Goal: Information Seeking & Learning: Find specific page/section

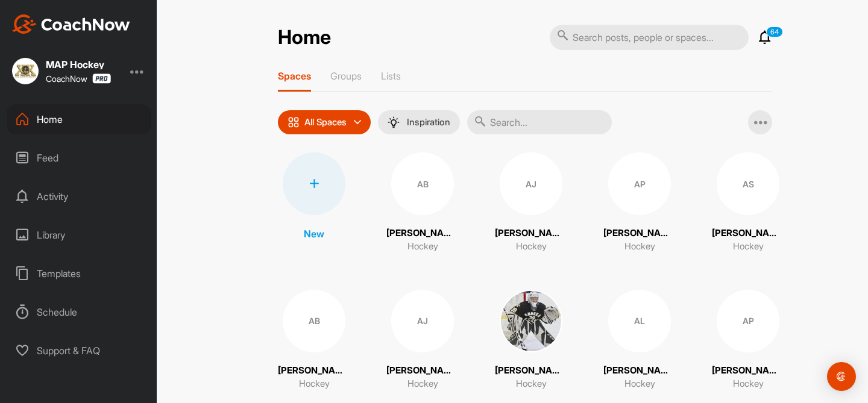
click at [771, 40] on icon at bounding box center [765, 37] width 14 height 14
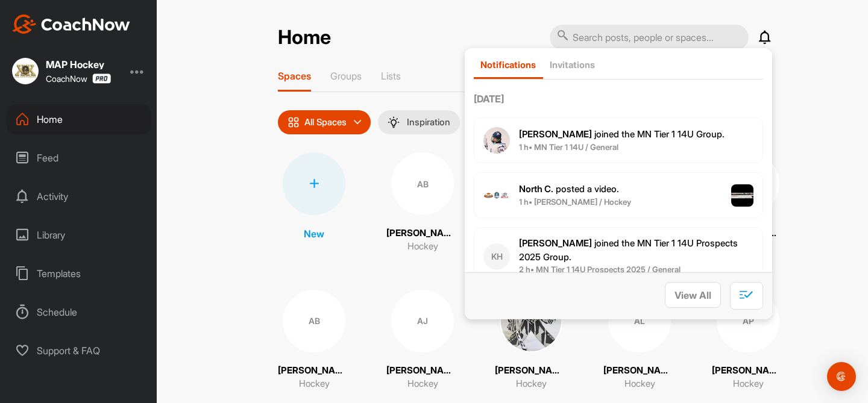
click at [771, 40] on icon at bounding box center [765, 37] width 14 height 14
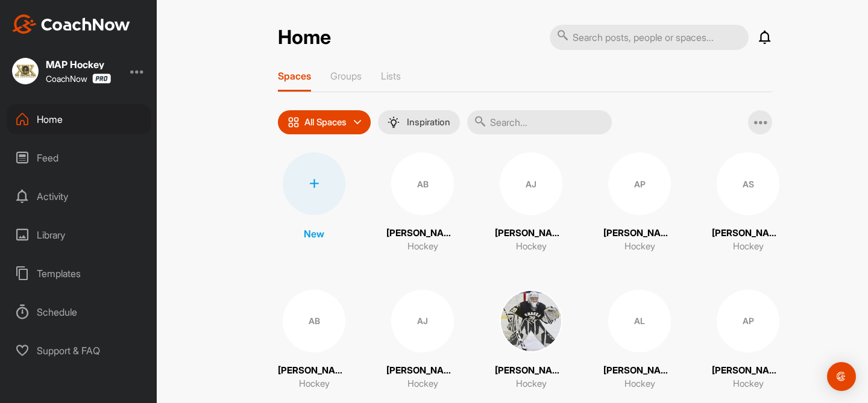
click at [40, 124] on div "Home" at bounding box center [79, 119] width 145 height 30
click at [63, 159] on div "Feed" at bounding box center [79, 158] width 145 height 30
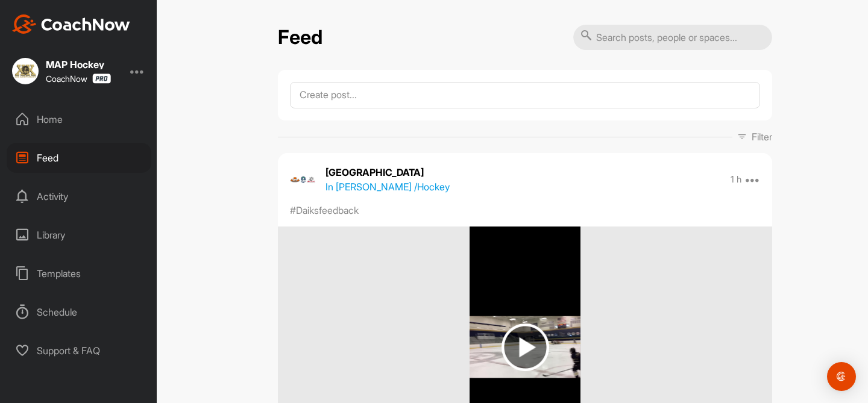
click at [768, 133] on p "Filter" at bounding box center [761, 137] width 20 height 14
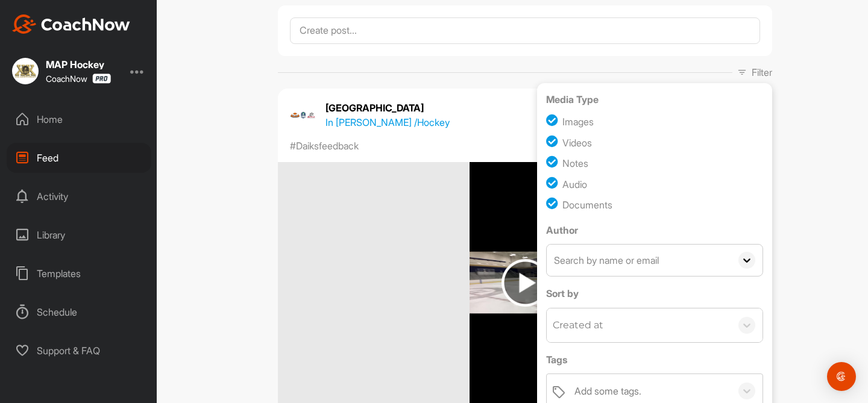
scroll to position [260, 0]
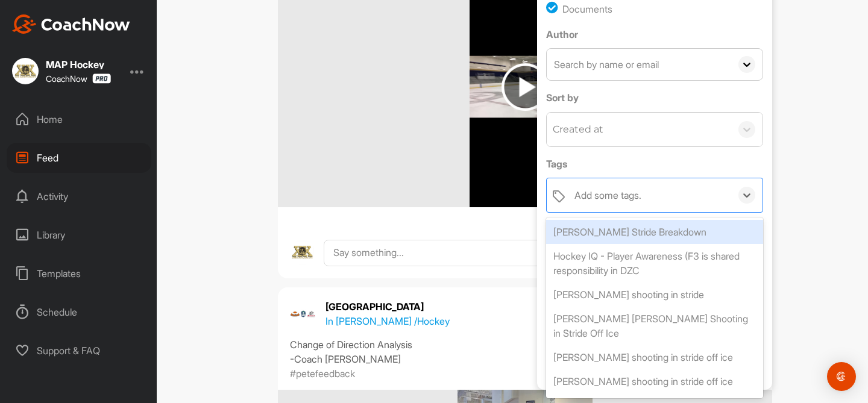
click at [619, 196] on div "Add some tags." at bounding box center [607, 195] width 67 height 14
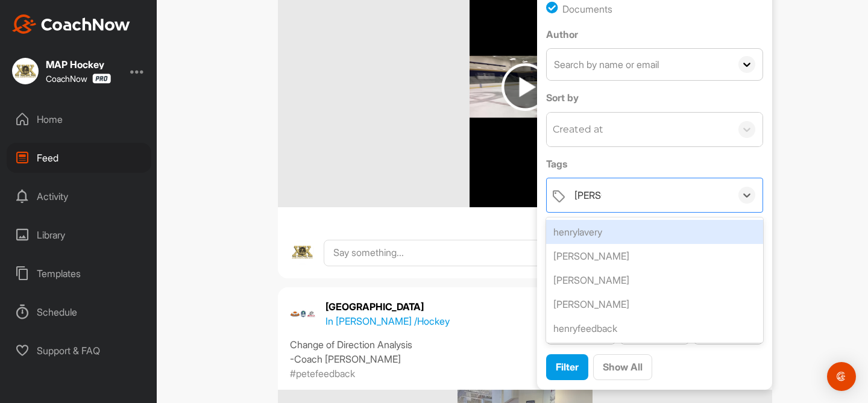
type input "henryf"
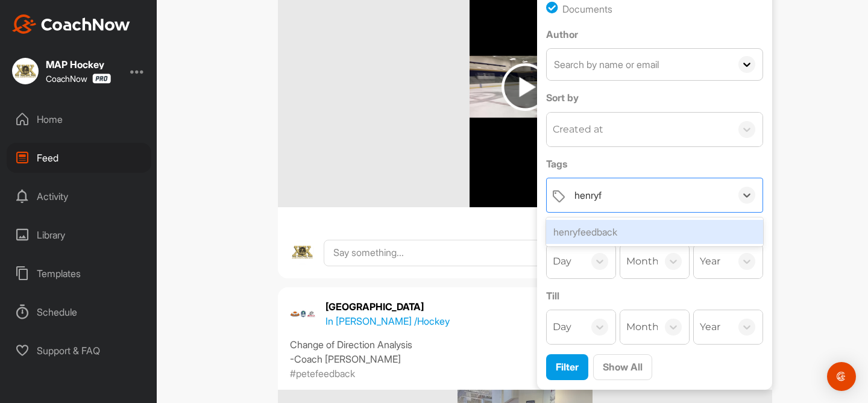
click at [635, 230] on div "henryfeedback" at bounding box center [654, 232] width 217 height 24
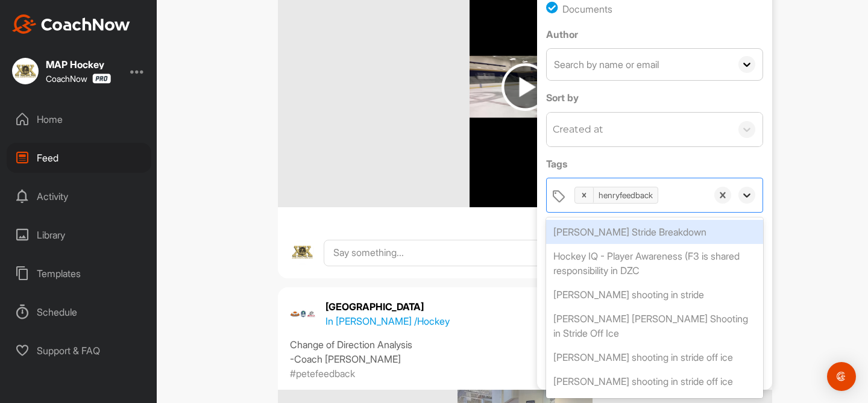
click at [747, 196] on icon at bounding box center [746, 195] width 7 height 4
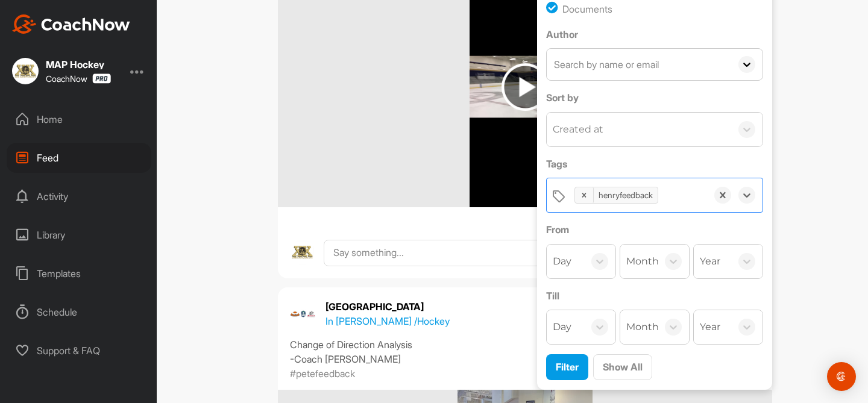
click at [570, 286] on div "Media Type Images Videos Notes Audio Documents Author AB [PERSON_NAME] [EMAIL_A…" at bounding box center [654, 138] width 235 height 503
click at [571, 281] on div "Media Type Images Videos Notes Audio Documents Author AB [PERSON_NAME] [EMAIL_A…" at bounding box center [654, 138] width 235 height 503
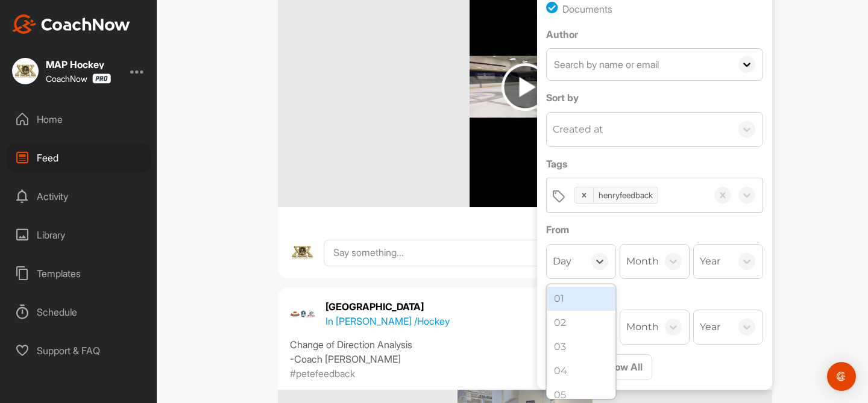
click at [571, 269] on div "Day" at bounding box center [565, 262] width 37 height 34
click at [575, 289] on div "18" at bounding box center [581, 287] width 69 height 24
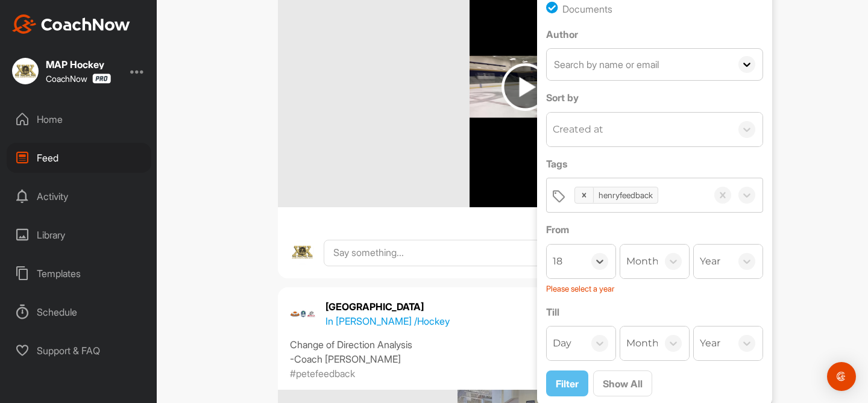
click at [637, 276] on div "Month" at bounding box center [638, 262] width 37 height 34
click at [643, 339] on div "Aug" at bounding box center [654, 337] width 69 height 24
click at [711, 265] on div "Year" at bounding box center [710, 261] width 20 height 14
click at [711, 295] on div "2025" at bounding box center [728, 299] width 69 height 24
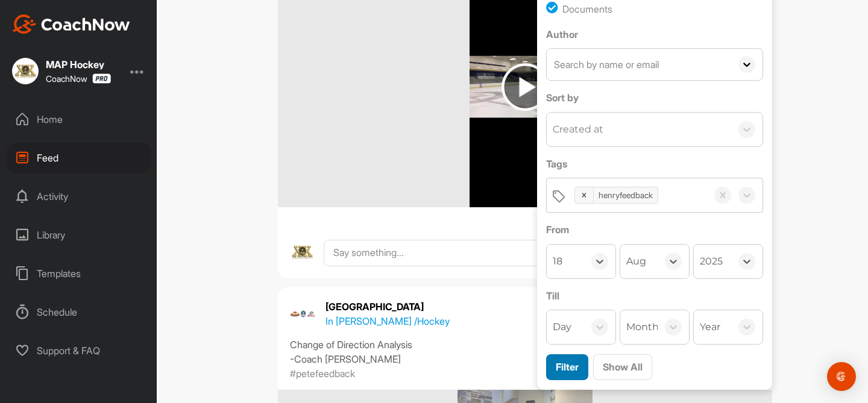
click at [577, 365] on span "Filter" at bounding box center [567, 367] width 23 height 12
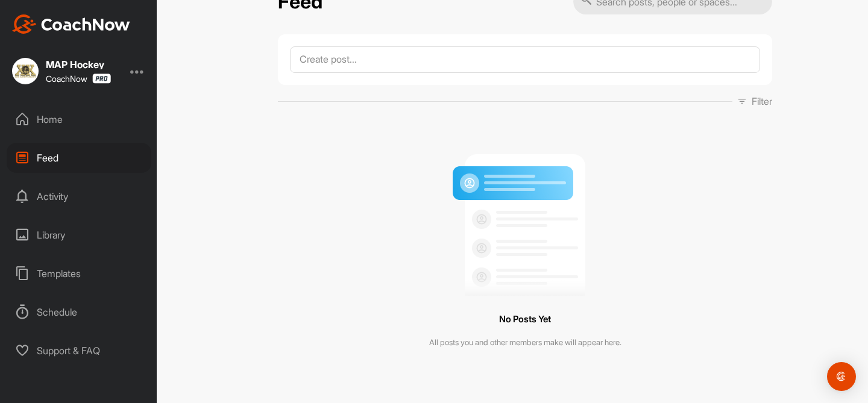
scroll to position [0, 0]
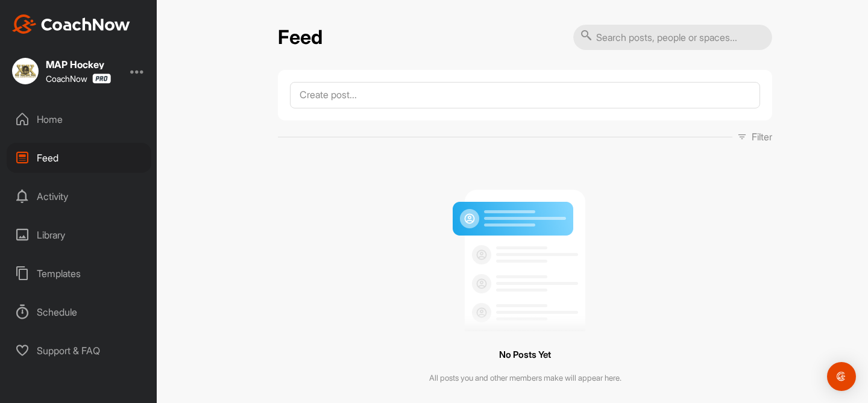
click at [50, 116] on div "Home" at bounding box center [79, 119] width 145 height 30
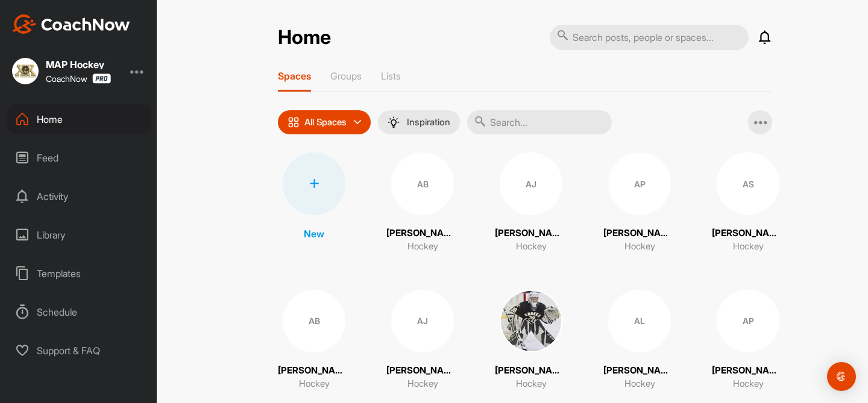
click at [133, 73] on div at bounding box center [137, 71] width 14 height 14
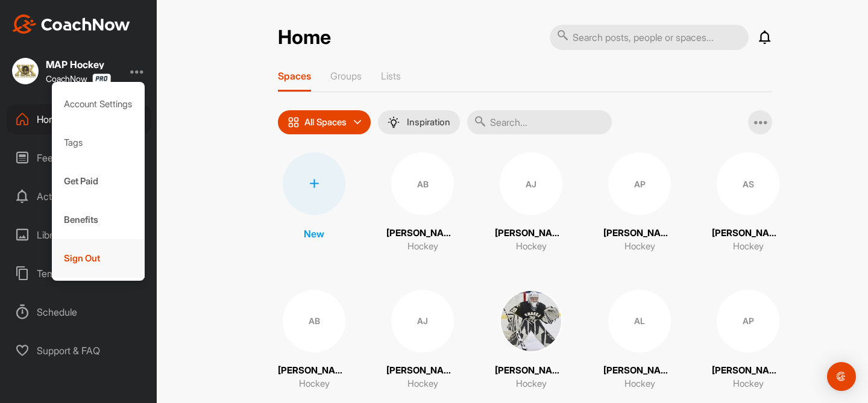
click at [115, 275] on div "Sign Out" at bounding box center [98, 258] width 93 height 39
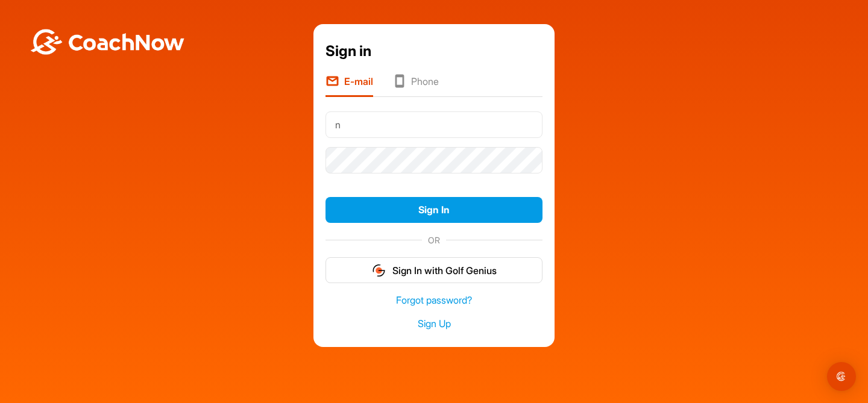
type input "[EMAIL_ADDRESS][DOMAIN_NAME]"
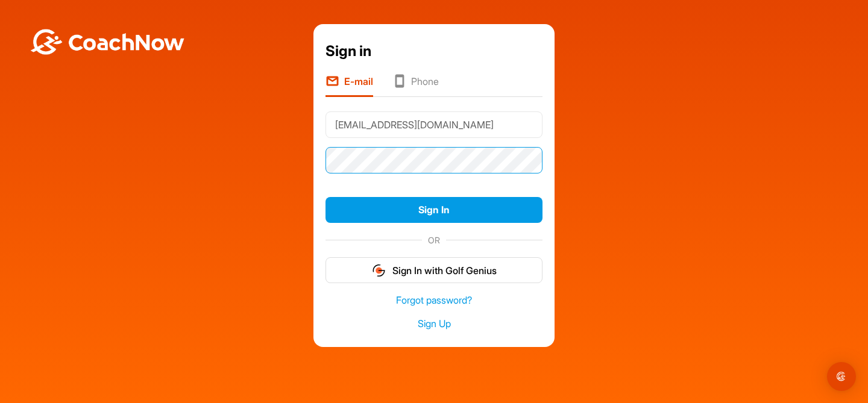
click at [325, 197] on button "Sign In" at bounding box center [433, 210] width 217 height 26
